Goal: Check status

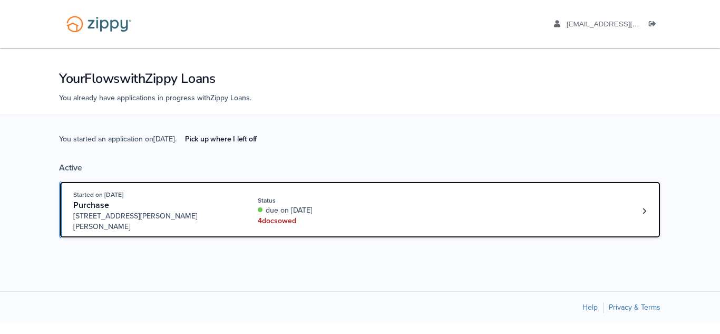
click at [346, 205] on div "due on Sep. 1st, 2025" at bounding box center [328, 210] width 141 height 11
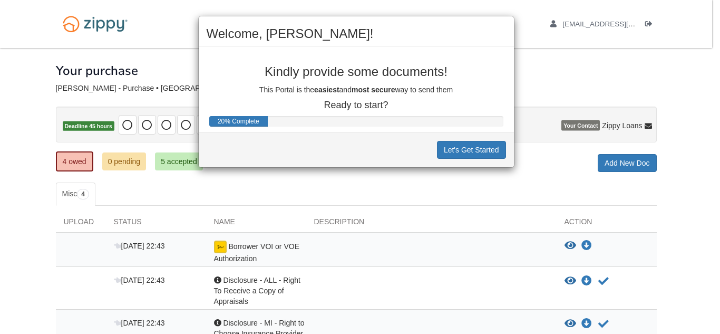
click at [465, 159] on div "Let's Get Started" at bounding box center [356, 149] width 315 height 35
click at [467, 157] on button "Let's Get Started" at bounding box center [471, 150] width 69 height 18
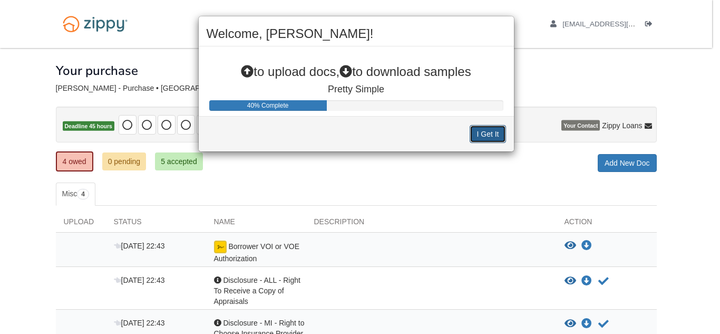
click at [487, 130] on button "I Get It" at bounding box center [488, 134] width 36 height 18
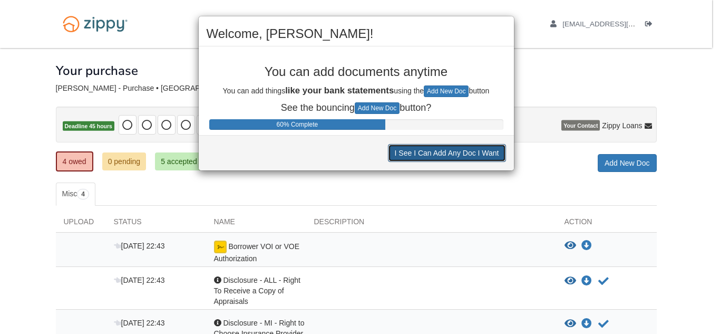
click at [487, 152] on button "I See I Can Add Any Doc I Want" at bounding box center [447, 153] width 118 height 18
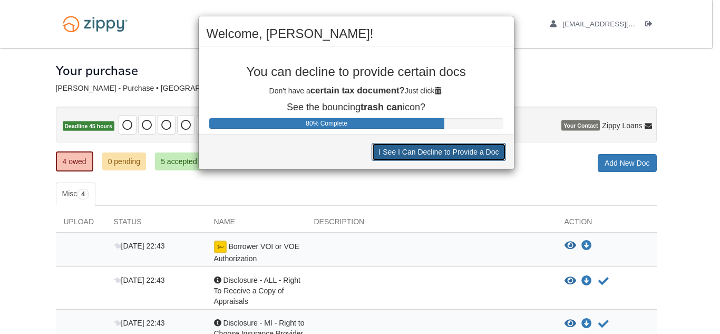
click at [487, 152] on button "I See I Can Decline to Provide a Doc" at bounding box center [439, 152] width 134 height 18
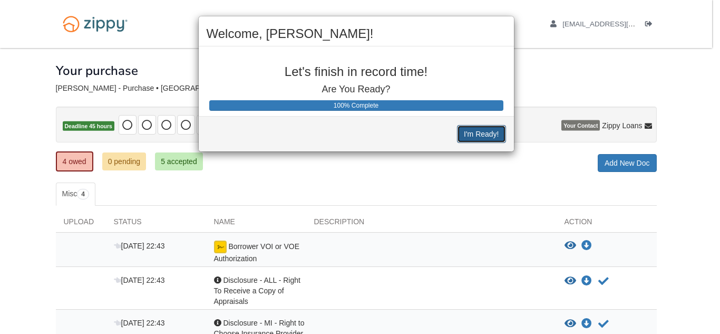
click at [485, 138] on button "I'm Ready!" at bounding box center [481, 134] width 48 height 18
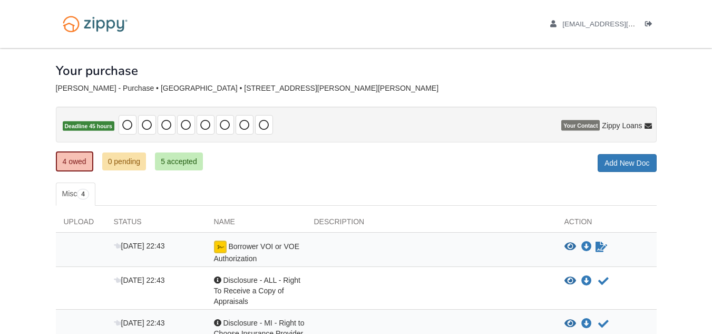
click at [491, 244] on div at bounding box center [431, 251] width 250 height 23
click at [596, 241] on icon "Sign Form" at bounding box center [601, 246] width 12 height 11
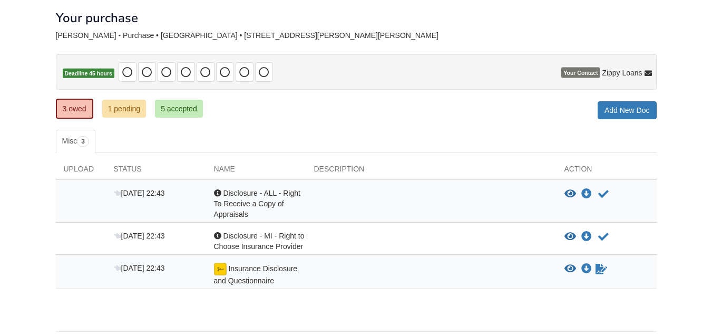
scroll to position [92, 0]
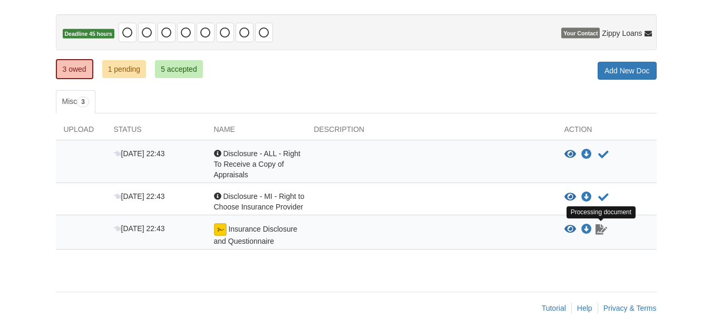
click at [601, 231] on icon "Waiting for your co-borrower to e-sign" at bounding box center [601, 229] width 12 height 11
click at [563, 284] on div "× × × Pending Add Document Notice document will be included in the email sent t…" at bounding box center [356, 140] width 617 height 368
click at [196, 63] on link "5 accepted" at bounding box center [179, 69] width 48 height 18
click at [180, 72] on link "5 accepted" at bounding box center [179, 69] width 48 height 18
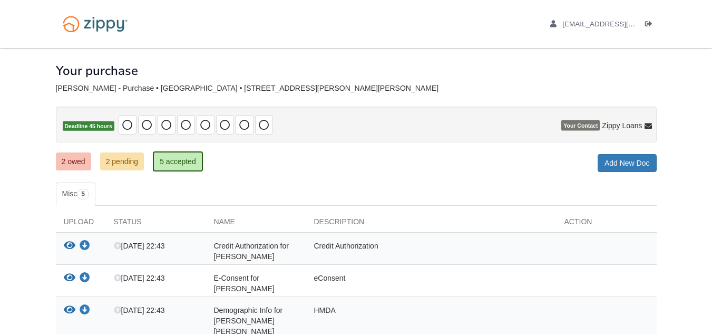
click at [126, 222] on div "Status" at bounding box center [156, 224] width 100 height 16
